Goal: Information Seeking & Learning: Understand process/instructions

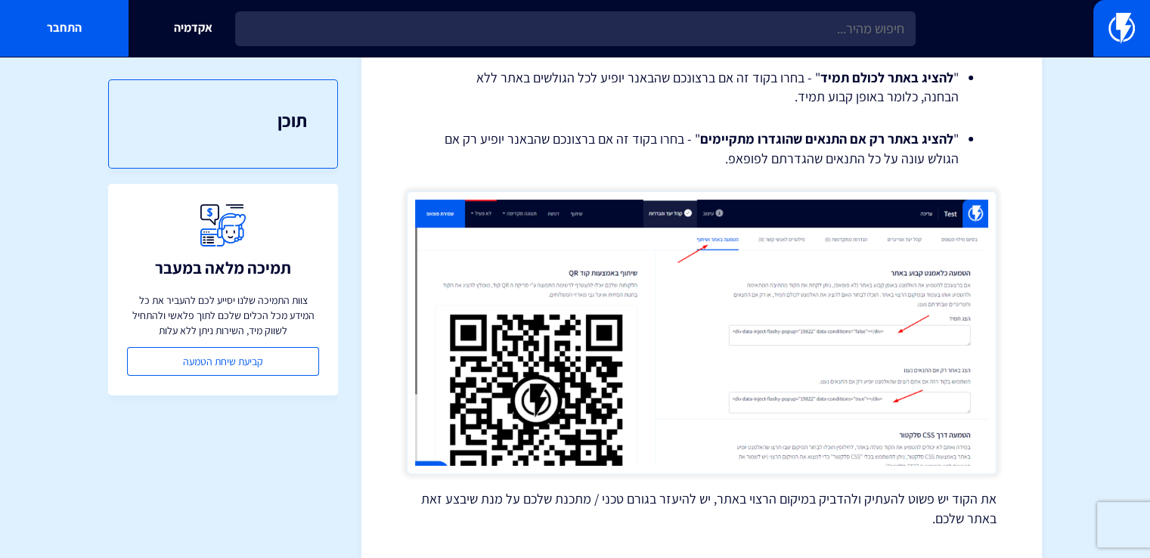
scroll to position [454, 0]
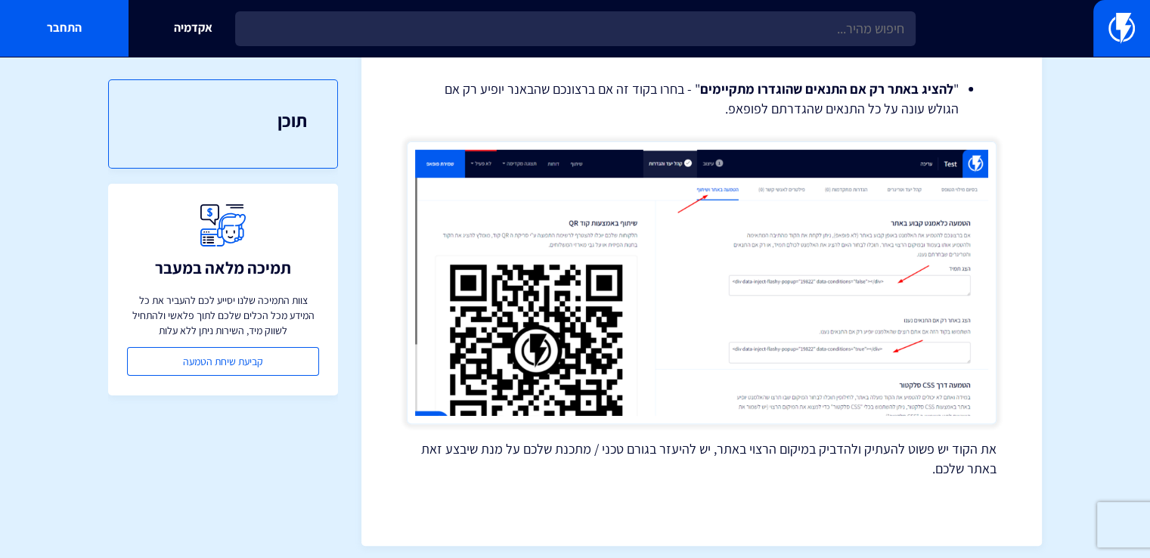
click at [718, 215] on img at bounding box center [702, 282] width 590 height 283
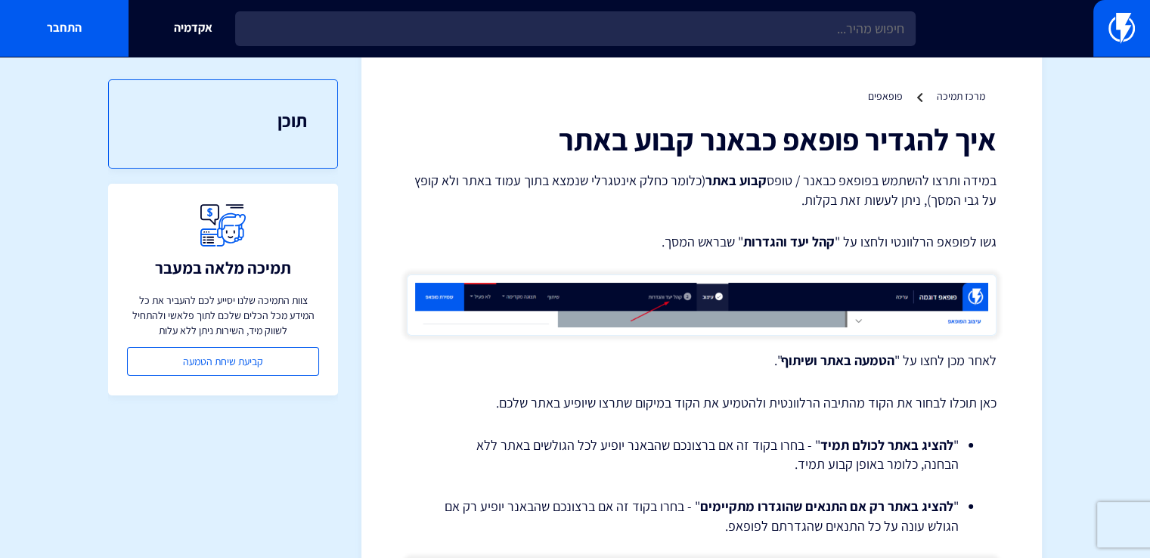
scroll to position [0, 0]
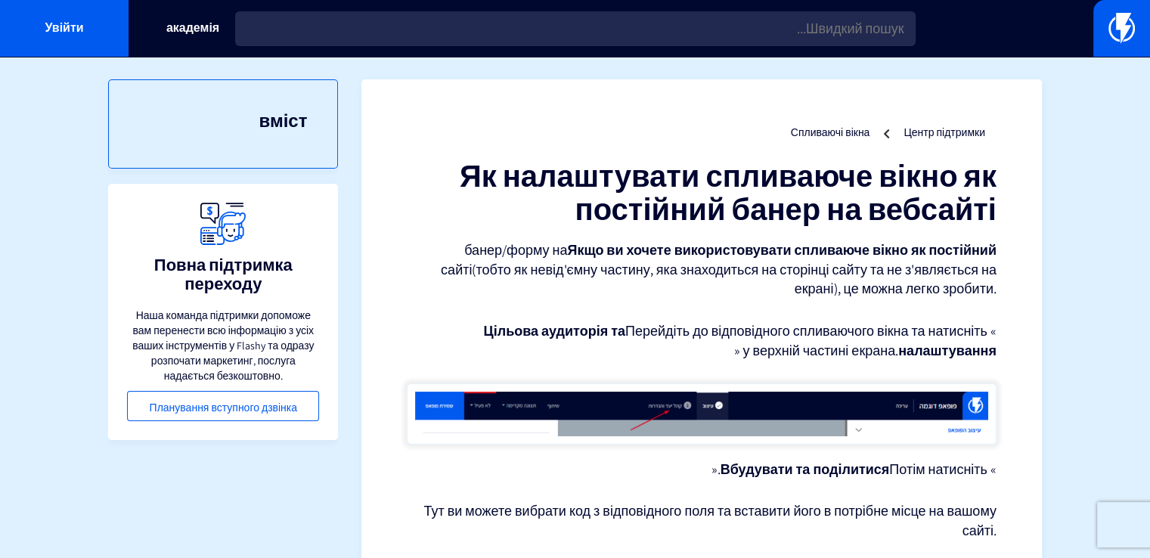
click at [731, 166] on font "Як налаштувати спливаюче вікно як постійний банер на вебсайті" at bounding box center [728, 192] width 537 height 73
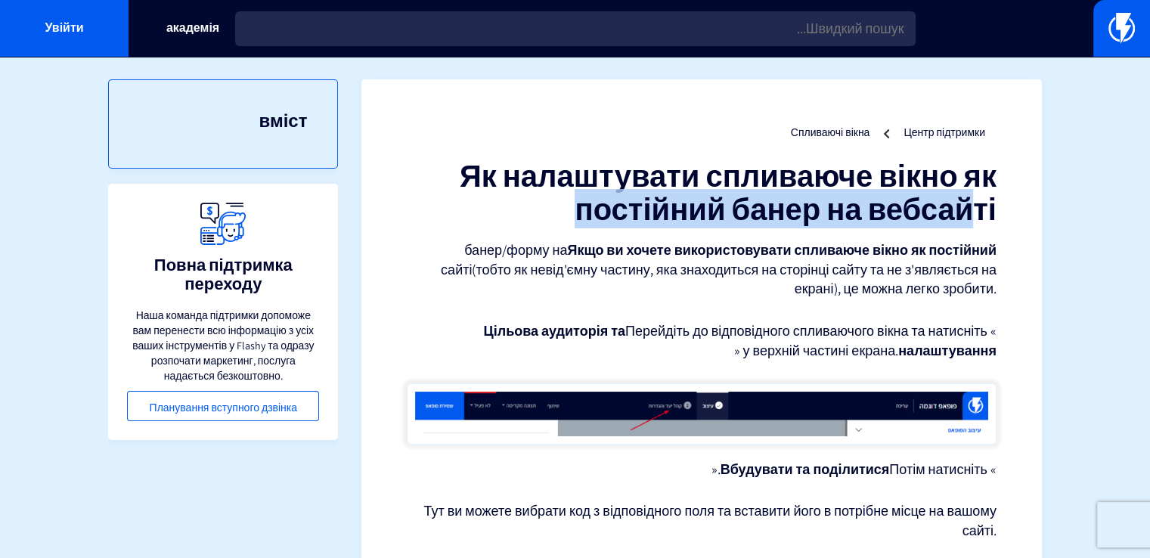
drag, startPoint x: 457, startPoint y: 180, endPoint x: 964, endPoint y: 202, distance: 507.8
click at [964, 202] on h1 "Як налаштувати спливаюче вікно як постійний банер на вебсайті" at bounding box center [702, 192] width 590 height 67
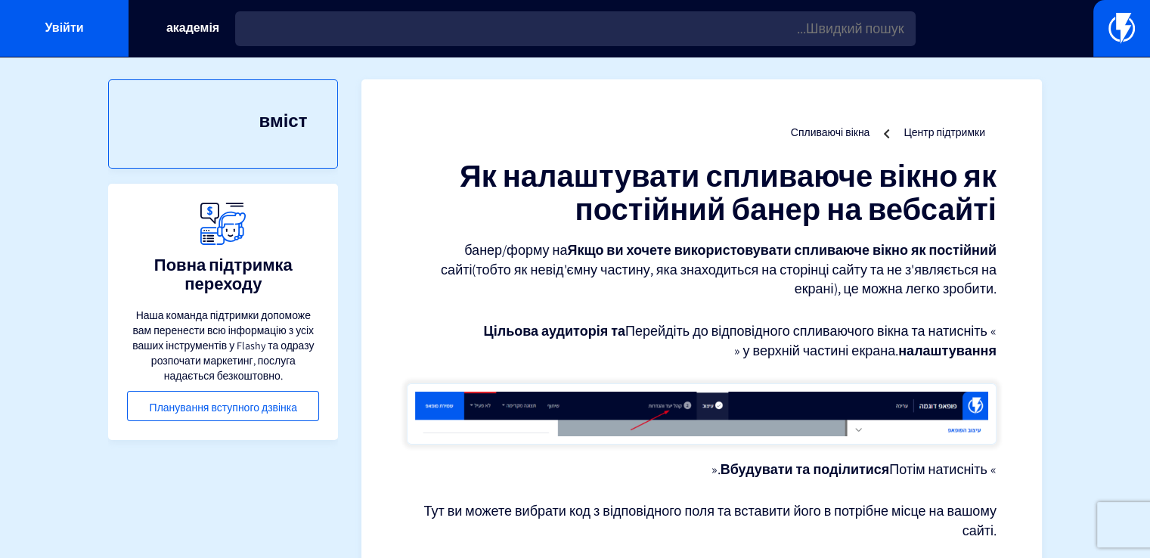
drag, startPoint x: 1010, startPoint y: 214, endPoint x: 432, endPoint y: 182, distance: 579.3
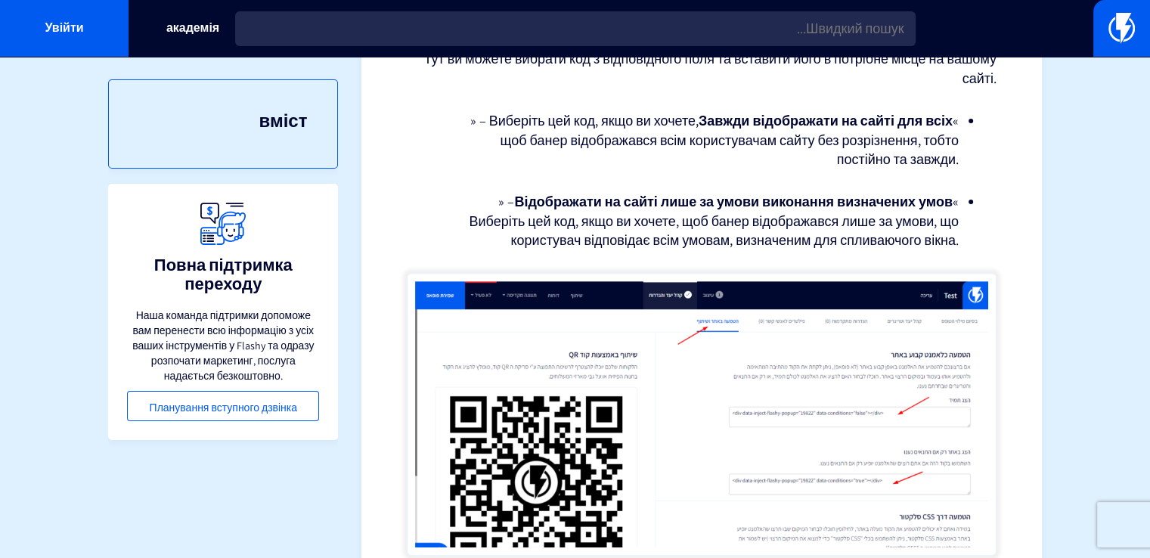
scroll to position [454, 0]
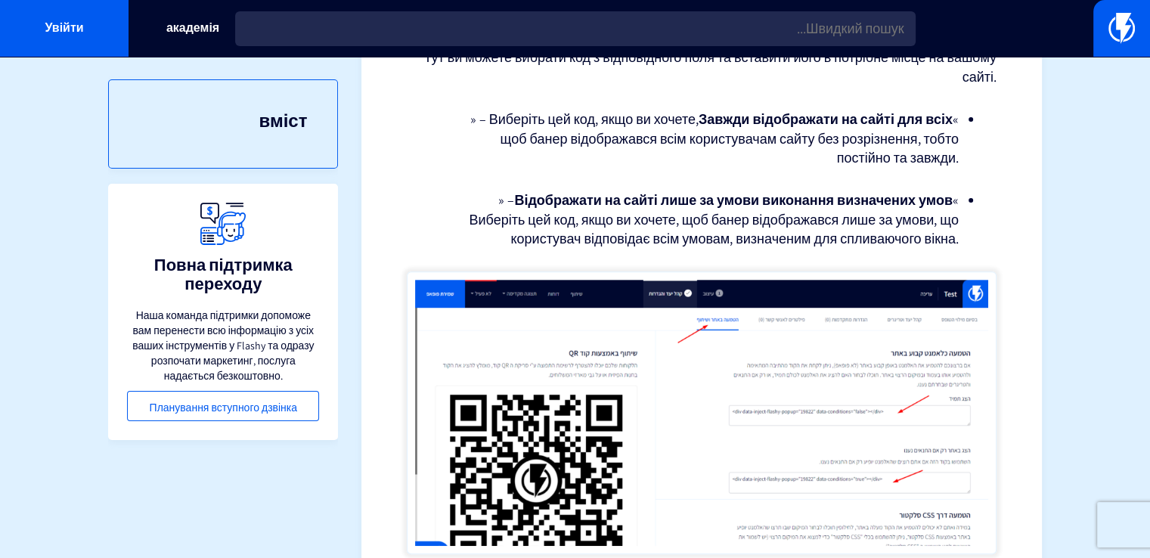
click at [704, 117] on font "Завжди відображати на сайті для всіх" at bounding box center [826, 118] width 254 height 17
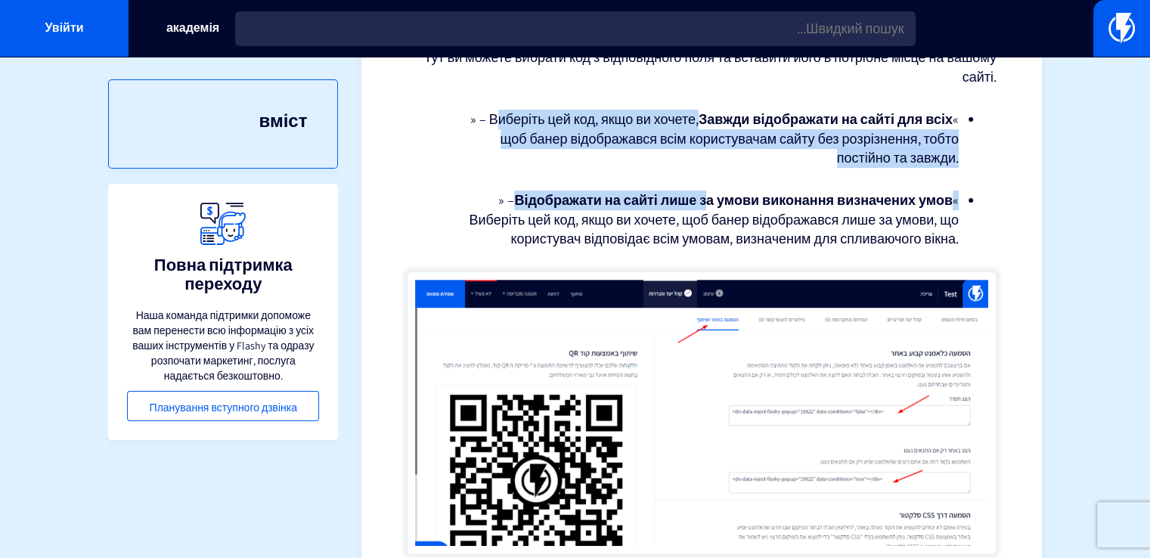
drag, startPoint x: 499, startPoint y: 116, endPoint x: 704, endPoint y: 179, distance: 214.3
click at [704, 179] on div "Як налаштувати спливаюче вікно як постійний банер на вебсайті Якщо ви хочете ви…" at bounding box center [702, 157] width 590 height 904
click at [720, 163] on li "« Завжди відображати на сайті для всіх » – Виберіть цей код, якщо ви хочете, що…" at bounding box center [702, 139] width 514 height 58
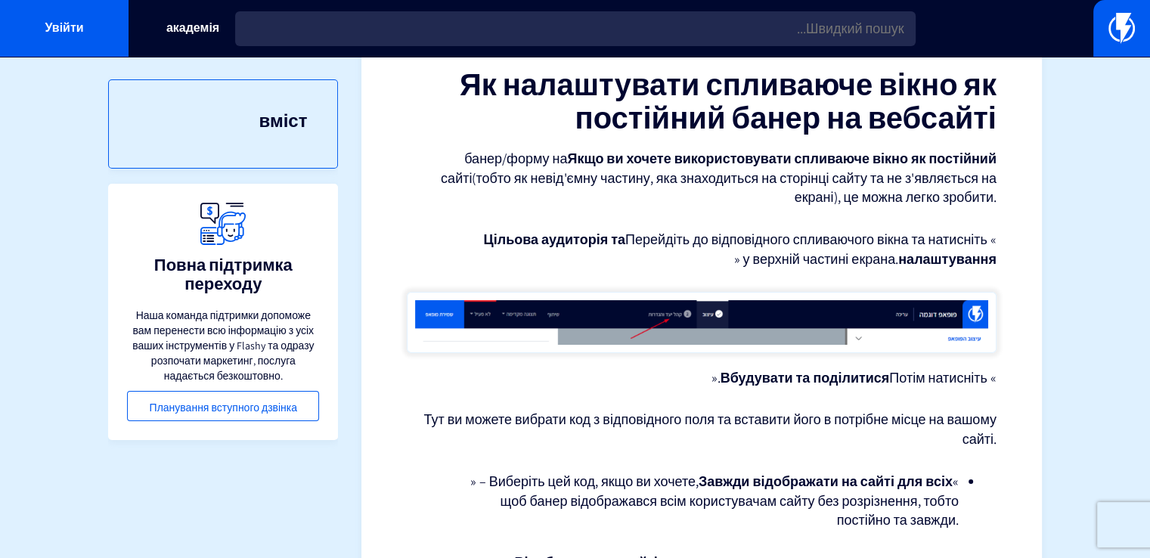
scroll to position [0, 0]
